Goal: Task Accomplishment & Management: Manage account settings

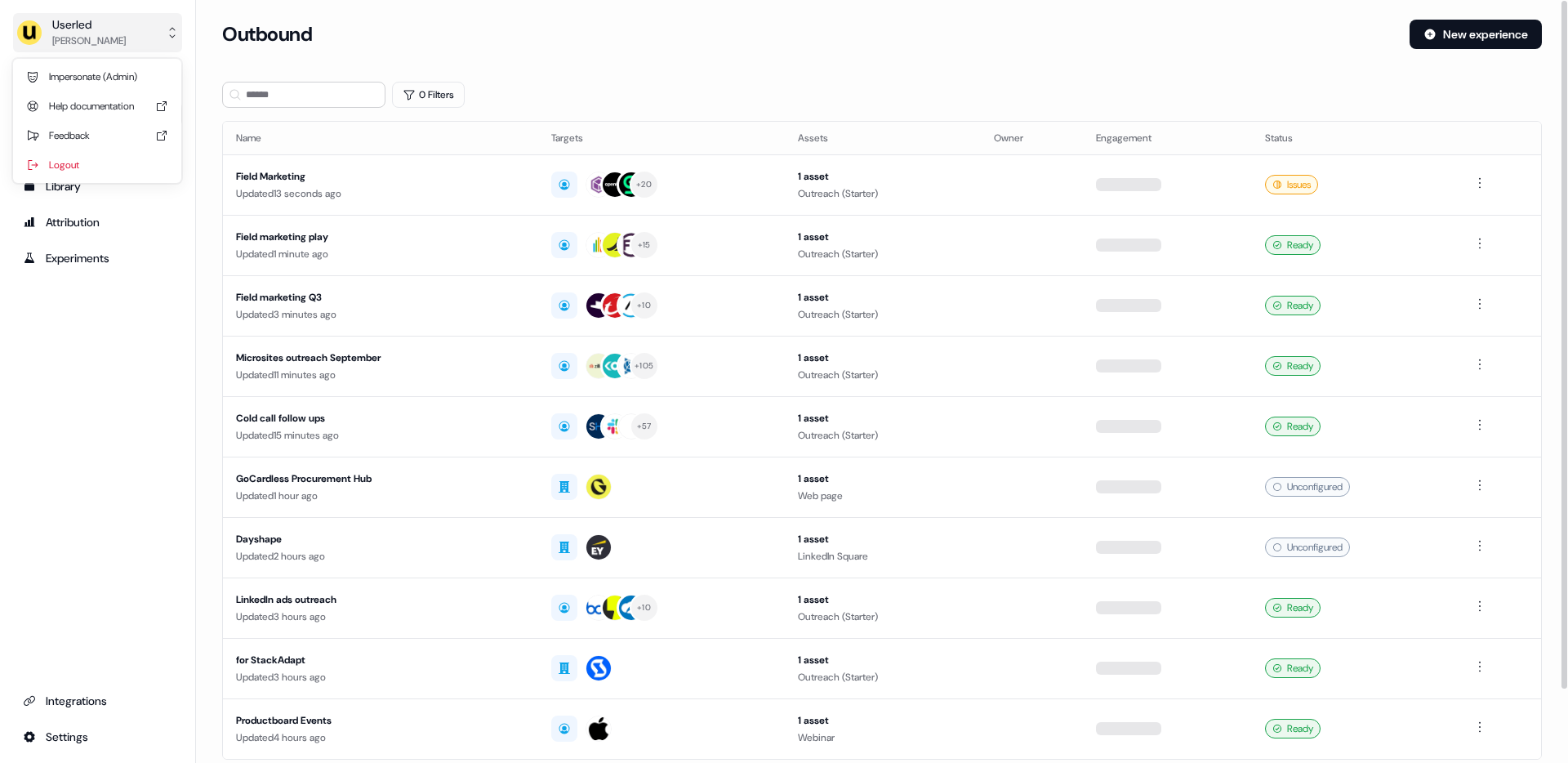
click at [65, 39] on div "[PERSON_NAME]" at bounding box center [89, 41] width 74 height 17
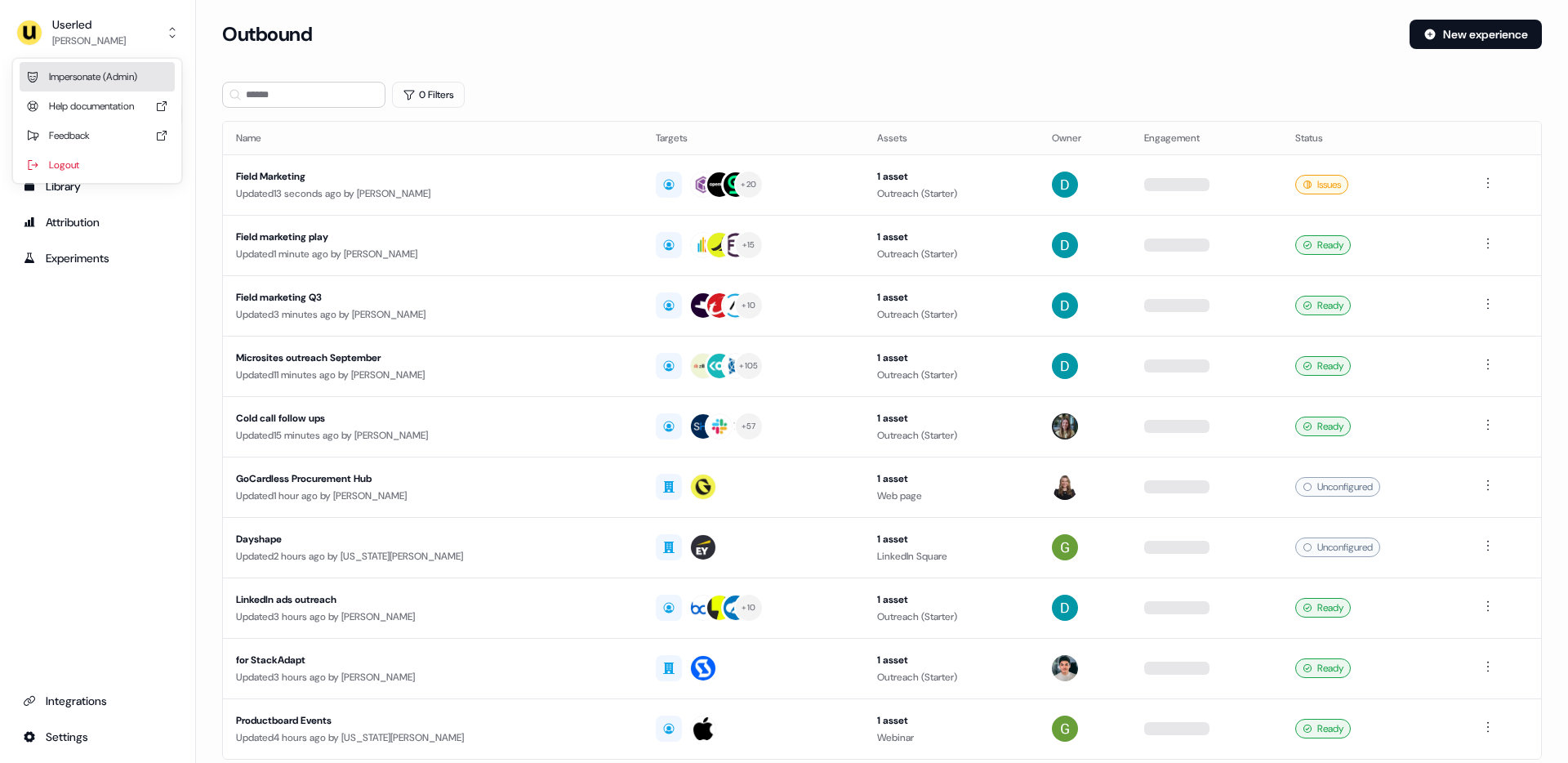
click at [83, 80] on div "Impersonate (Admin)" at bounding box center [96, 76] width 155 height 29
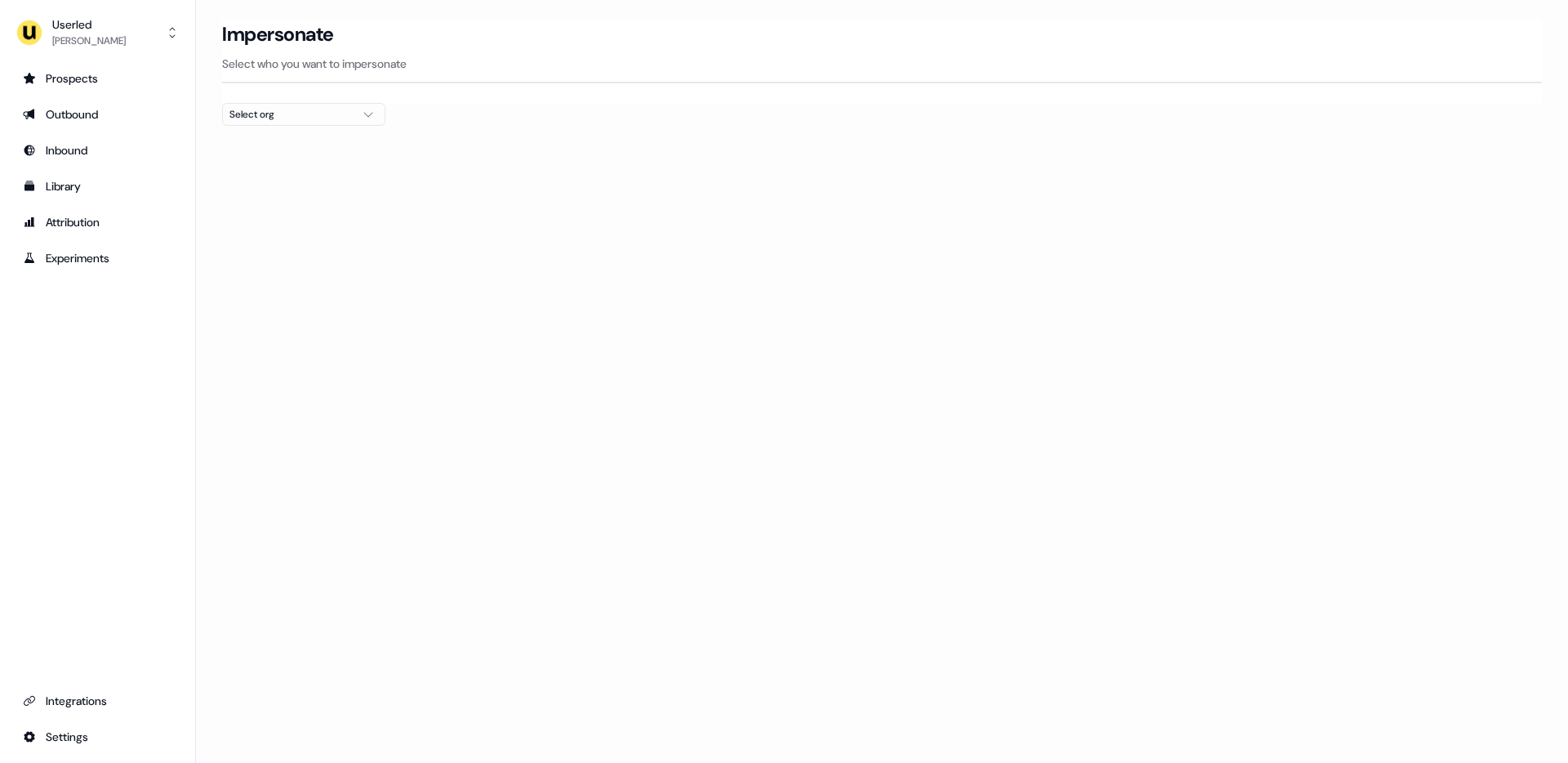
click at [304, 109] on div "Select org" at bounding box center [290, 115] width 122 height 17
type input "****"
click at [301, 173] on div "AffiniPay" at bounding box center [303, 173] width 162 height 26
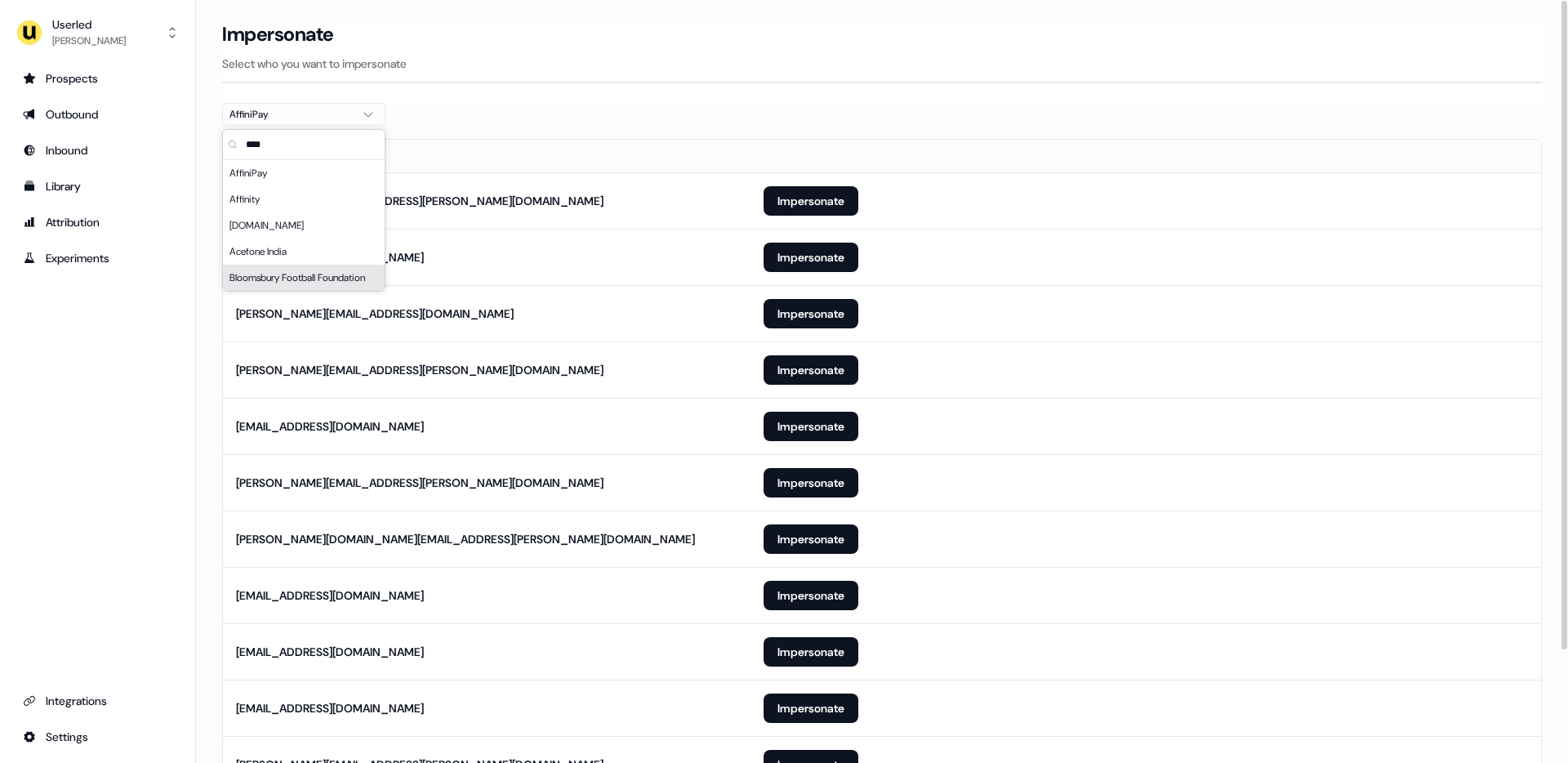
click at [547, 116] on section "Loading... Impersonate Select who you want to impersonate AffiniPay Email [PERS…" at bounding box center [882, 457] width 1372 height 876
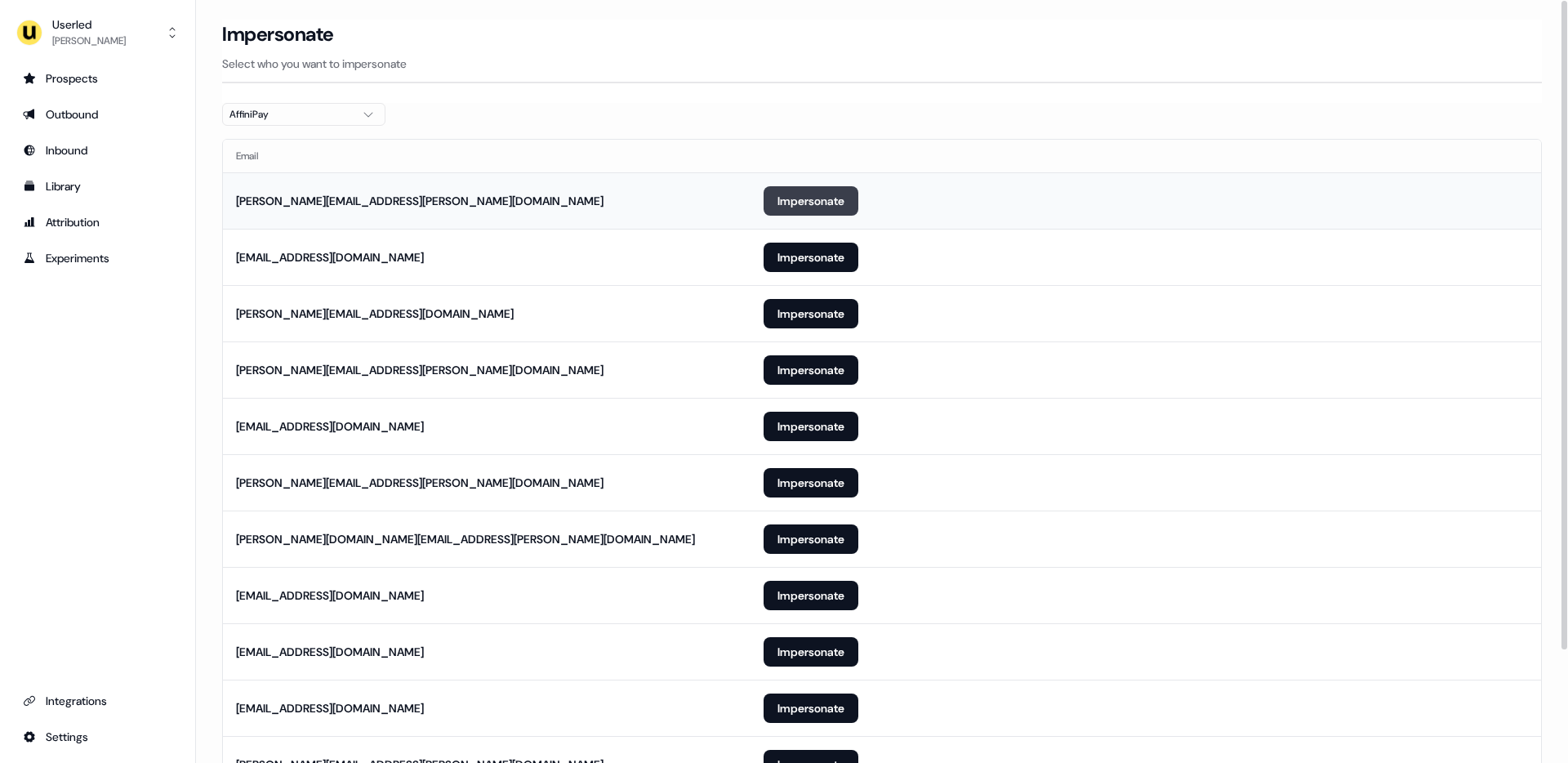
click at [828, 190] on button "Impersonate" at bounding box center [810, 200] width 95 height 29
